Goal: Transaction & Acquisition: Purchase product/service

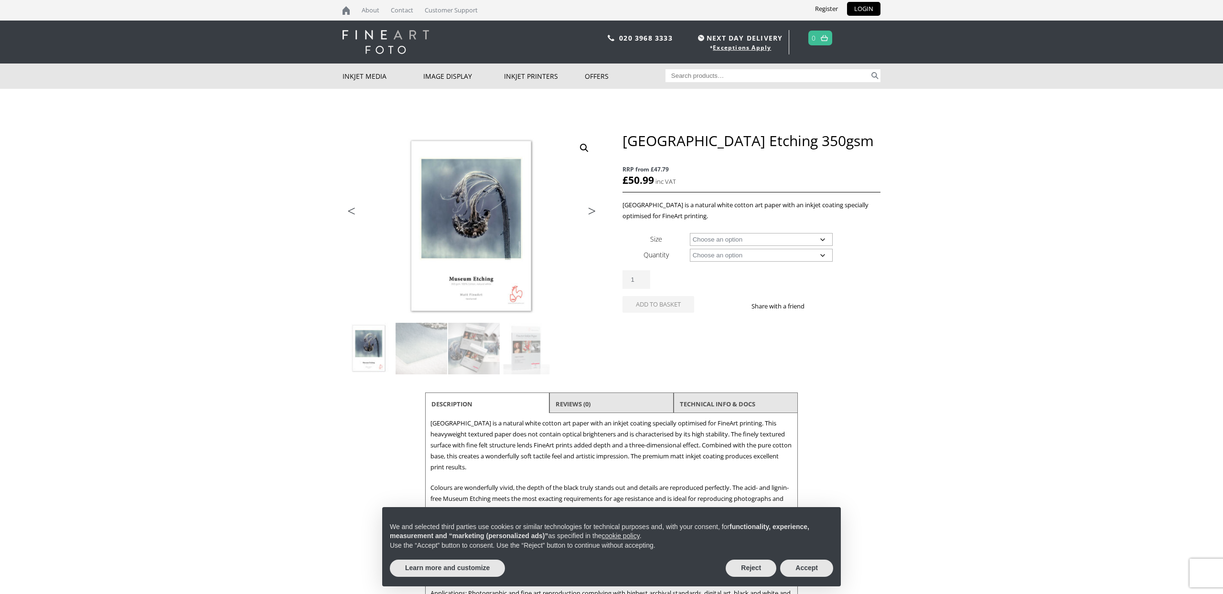
click at [468, 228] on img at bounding box center [598, 321] width 511 height 378
click at [803, 570] on button "Accept" at bounding box center [806, 568] width 53 height 17
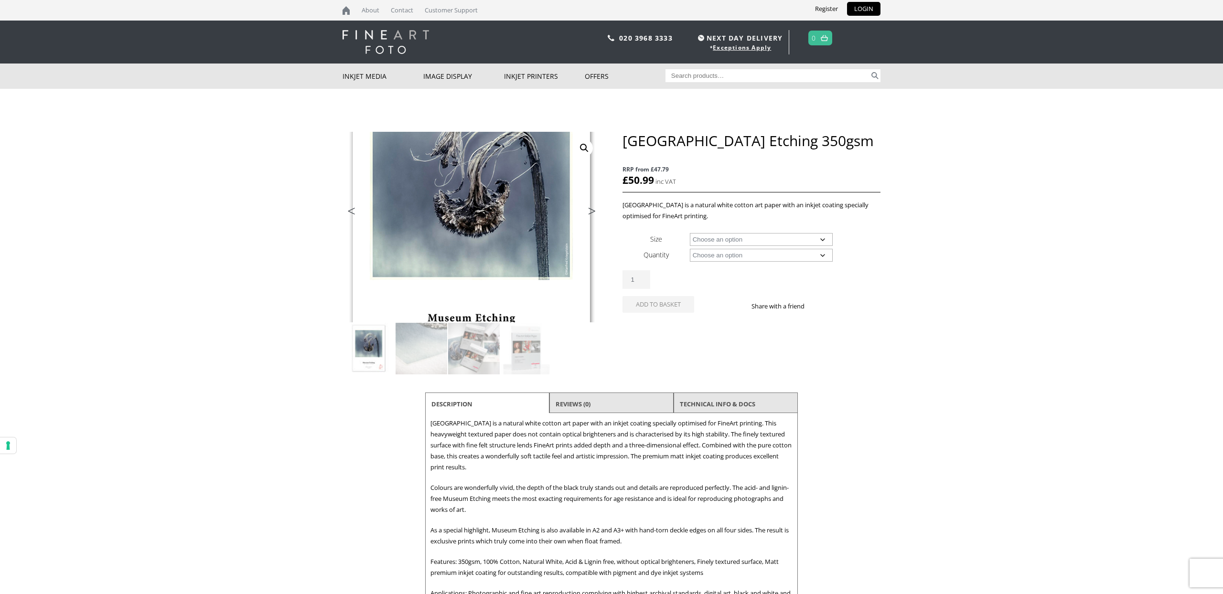
click at [471, 239] on img at bounding box center [471, 216] width 511 height 378
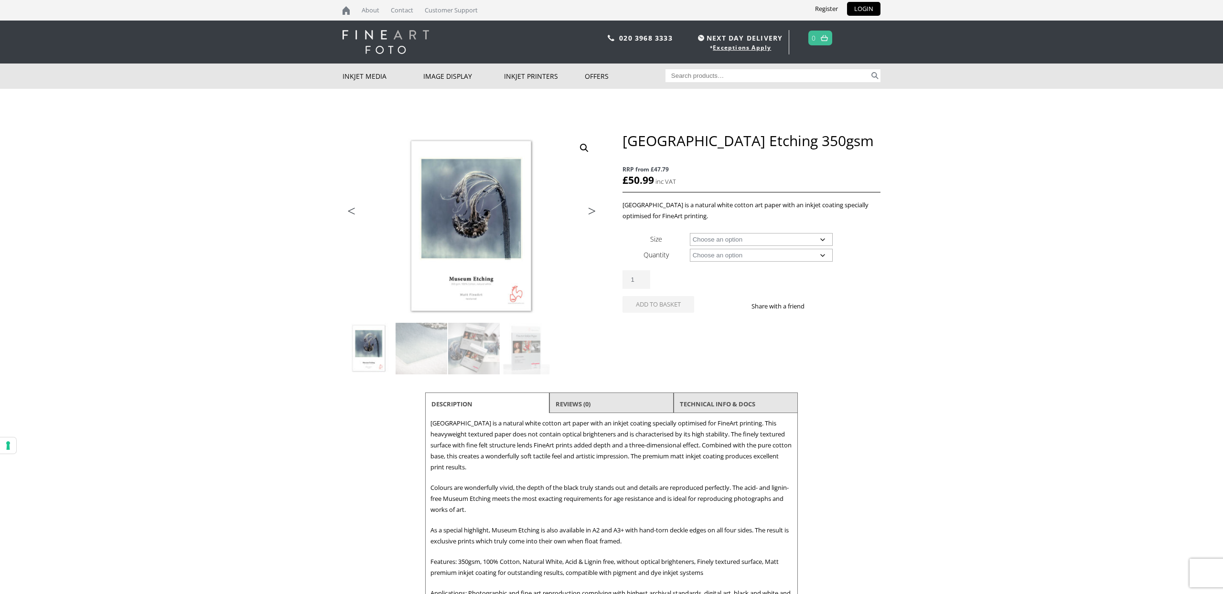
click at [585, 146] on link "View full-screen image gallery" at bounding box center [584, 148] width 17 height 17
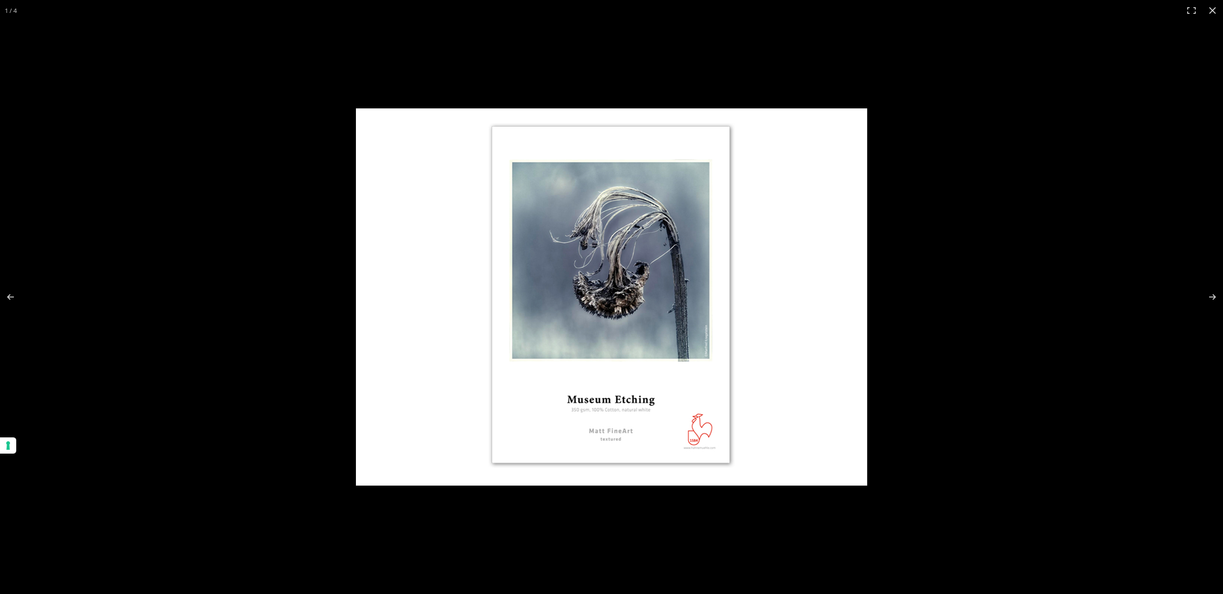
click at [617, 342] on img "Full screen image" at bounding box center [611, 297] width 511 height 378
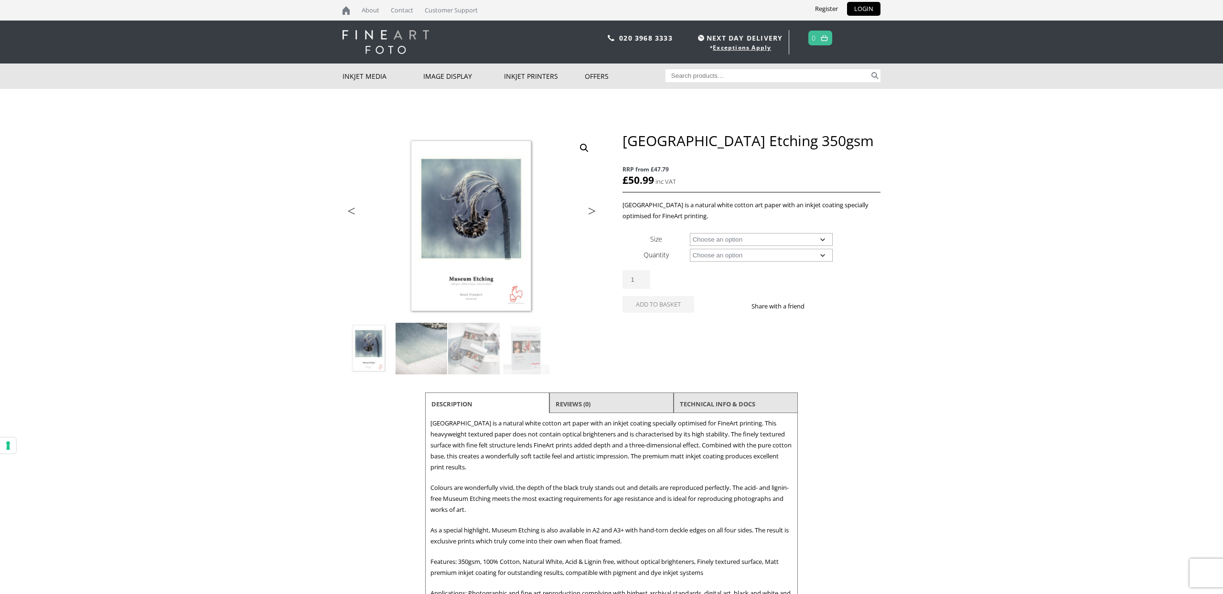
click at [428, 343] on img at bounding box center [422, 349] width 52 height 52
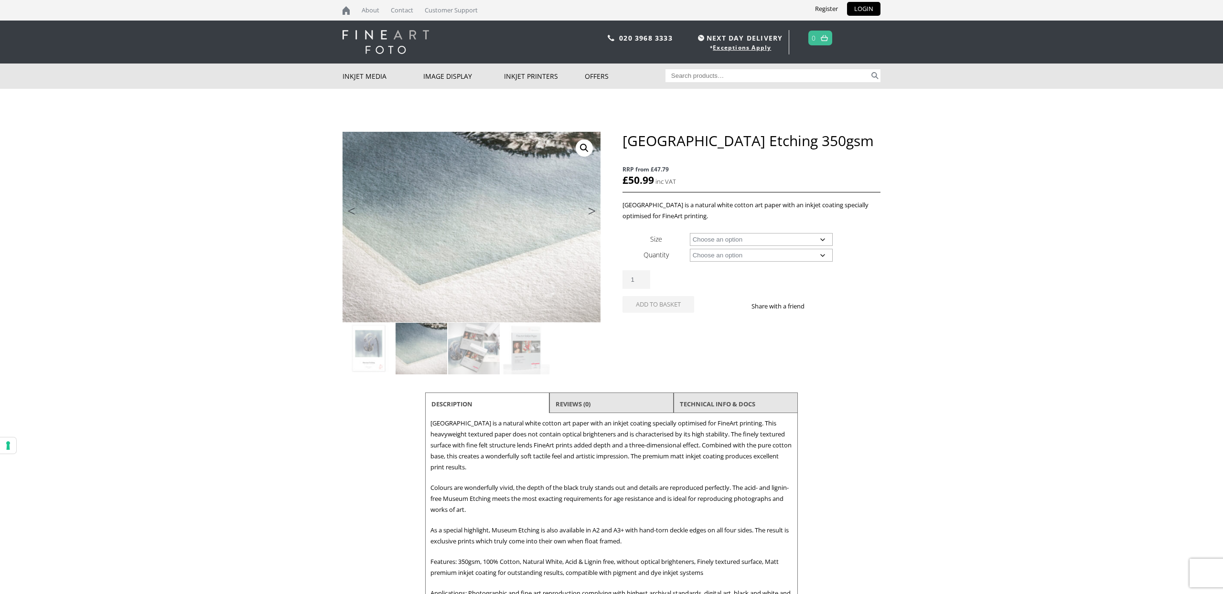
click at [772, 240] on select "Choose an option A4 Sheet A3 Sheet A3+ Sheet A2 Sheet 17" Wide Roll 24" Wide Ro…" at bounding box center [761, 239] width 143 height 13
click at [690, 233] on select "Choose an option A4 Sheet A3 Sheet A3+ Sheet A2 Sheet 17" Wide Roll 24" Wide Ro…" at bounding box center [761, 239] width 143 height 13
select select "a3-sheet-2"
click at [743, 257] on select "Choose an option 25 Sheets" at bounding box center [761, 255] width 143 height 13
click at [690, 249] on select "Choose an option 25 Sheets" at bounding box center [761, 255] width 143 height 13
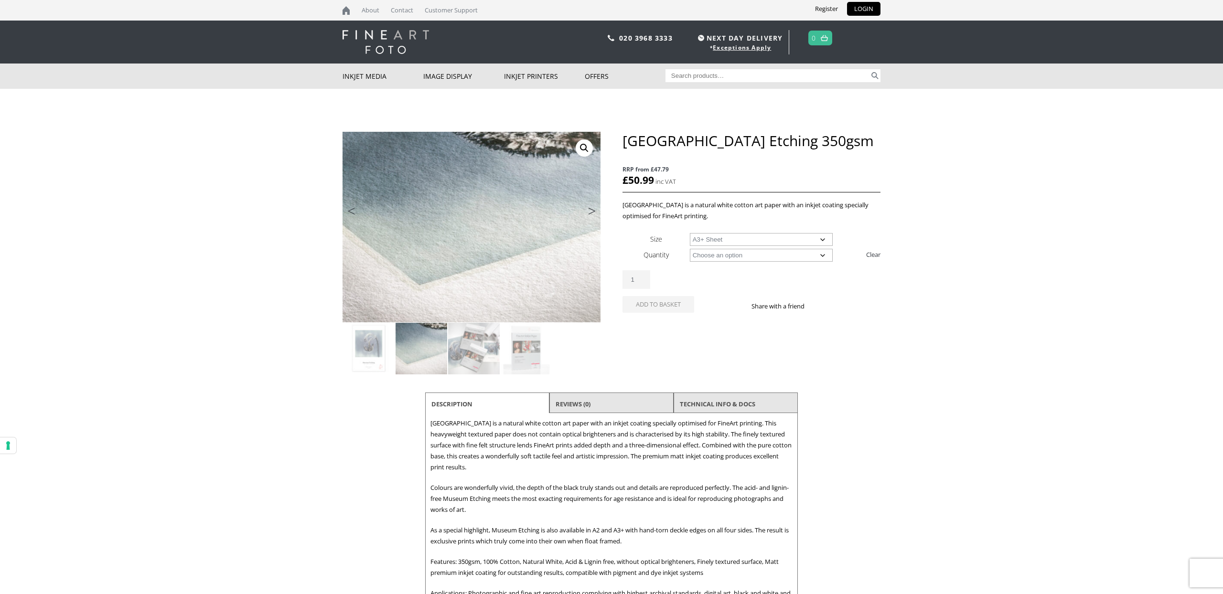
click at [796, 258] on select "Choose an option 25 Sheets" at bounding box center [761, 255] width 143 height 13
select select "25-sheets"
click at [690, 249] on select "Choose an option 25 Sheets" at bounding box center [761, 255] width 143 height 13
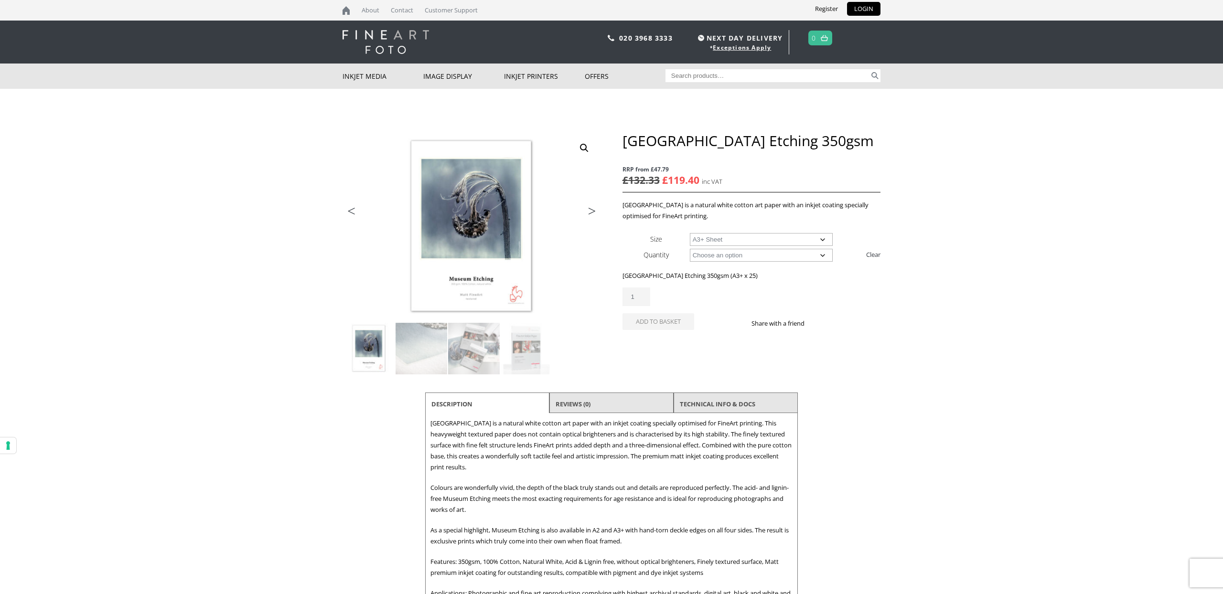
click at [737, 239] on select "Choose an option A4 Sheet A3 Sheet A3+ Sheet A2 Sheet" at bounding box center [761, 239] width 143 height 13
click at [690, 233] on select "Choose an option A4 Sheet A3 Sheet A3+ Sheet A2 Sheet" at bounding box center [761, 239] width 143 height 13
click at [736, 240] on select "Choose an option A4 Sheet A3 Sheet A3+ Sheet A2 Sheet" at bounding box center [761, 239] width 143 height 13
click at [690, 233] on select "Choose an option A4 Sheet A3 Sheet A3+ Sheet A2 Sheet" at bounding box center [761, 239] width 143 height 13
click at [735, 237] on select "Choose an option A4 Sheet A3 Sheet A3+ Sheet A2 Sheet" at bounding box center [761, 239] width 143 height 13
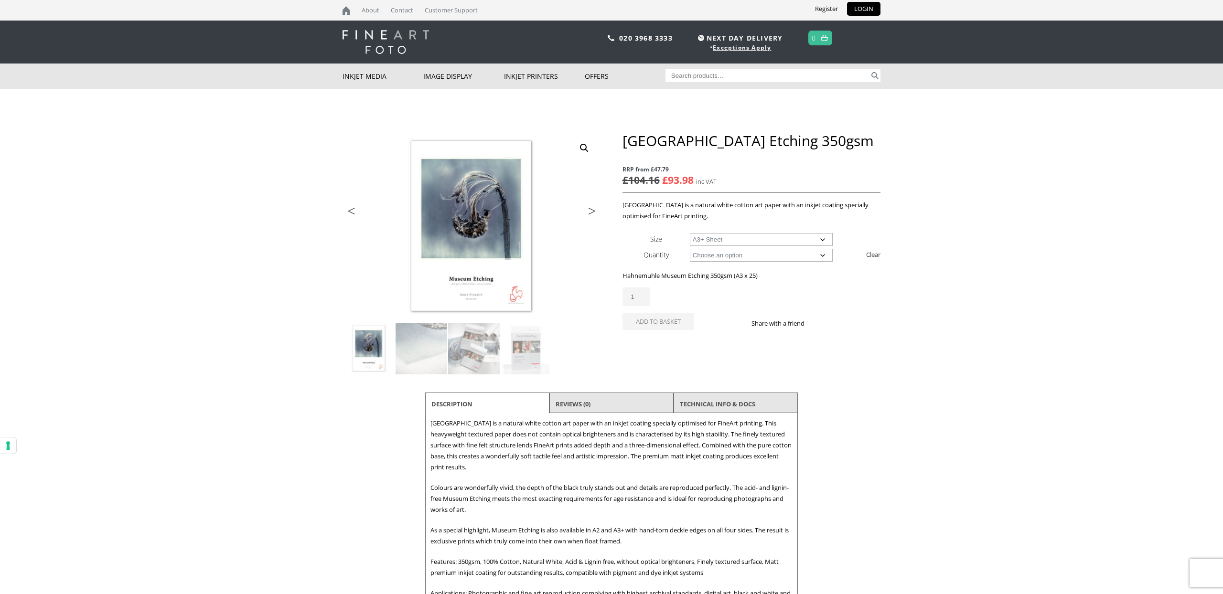
click at [690, 233] on select "Choose an option A4 Sheet A3 Sheet A3+ Sheet A2 Sheet" at bounding box center [761, 239] width 143 height 13
select select "a3-sheet-2"
click at [767, 258] on select "Choose an option 25 Sheets" at bounding box center [761, 255] width 143 height 13
select select
click at [690, 249] on select "Choose an option 25 Sheets" at bounding box center [761, 255] width 143 height 13
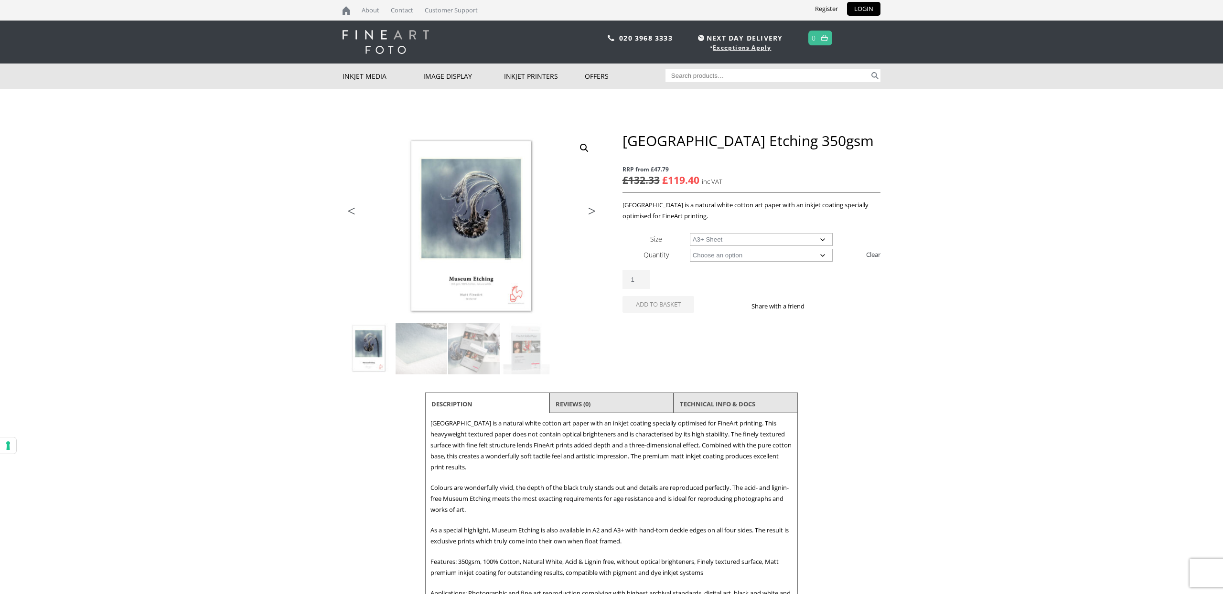
click at [738, 237] on select "Choose an option A4 Sheet A3 Sheet A3+ Sheet A2 Sheet 17" Wide Roll 24" Wide Ro…" at bounding box center [761, 239] width 143 height 13
click at [690, 233] on select "Choose an option A4 Sheet A3 Sheet A3+ Sheet A2 Sheet 17" Wide Roll 24" Wide Ro…" at bounding box center [761, 239] width 143 height 13
select select "24-wide-roll"
click at [767, 256] on select "Choose an option 12m" at bounding box center [761, 255] width 143 height 13
select select "12m"
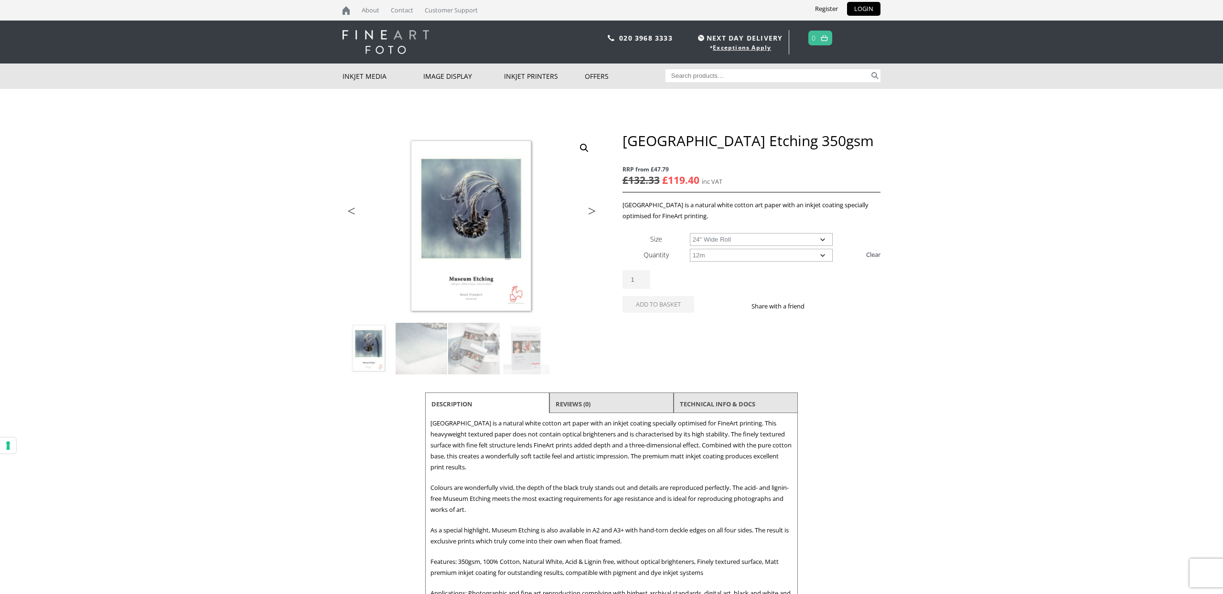
click at [690, 249] on select "Choose an option 12m" at bounding box center [761, 255] width 143 height 13
select select "24-wide-roll"
click at [410, 345] on img at bounding box center [422, 349] width 52 height 52
